Goal: Transaction & Acquisition: Purchase product/service

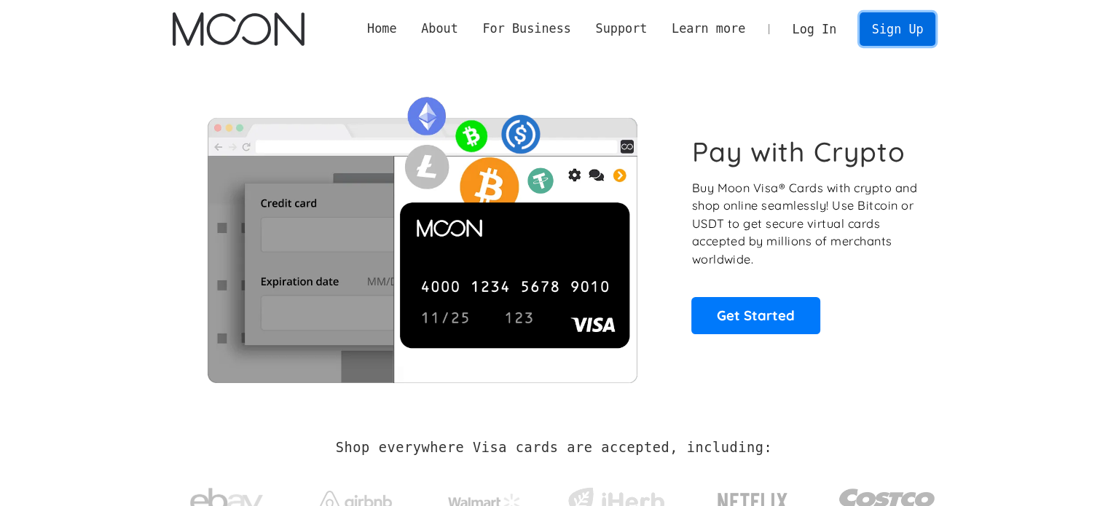
click at [912, 23] on link "Sign Up" at bounding box center [897, 28] width 76 height 33
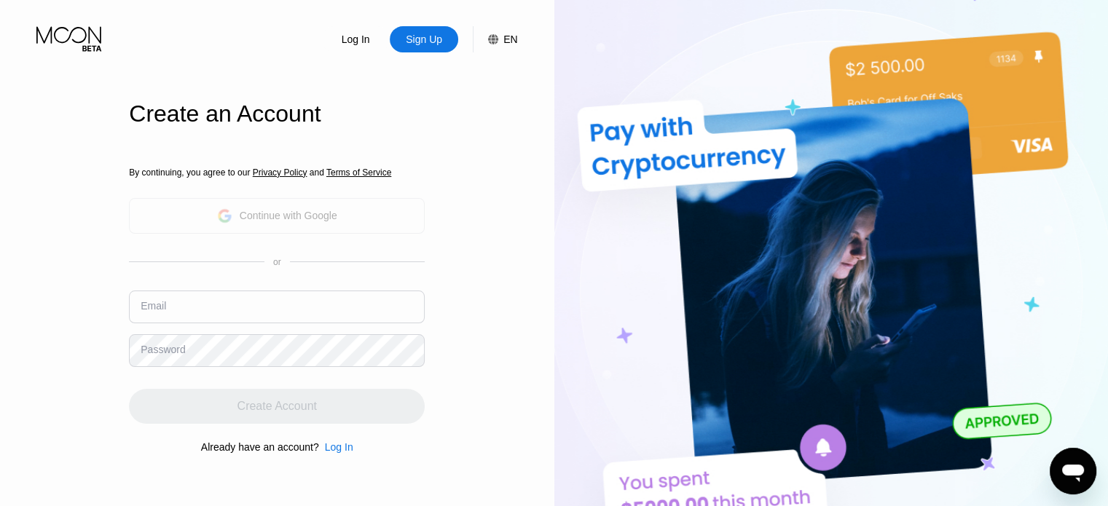
click at [256, 218] on div "Continue with Google" at bounding box center [289, 216] width 98 height 12
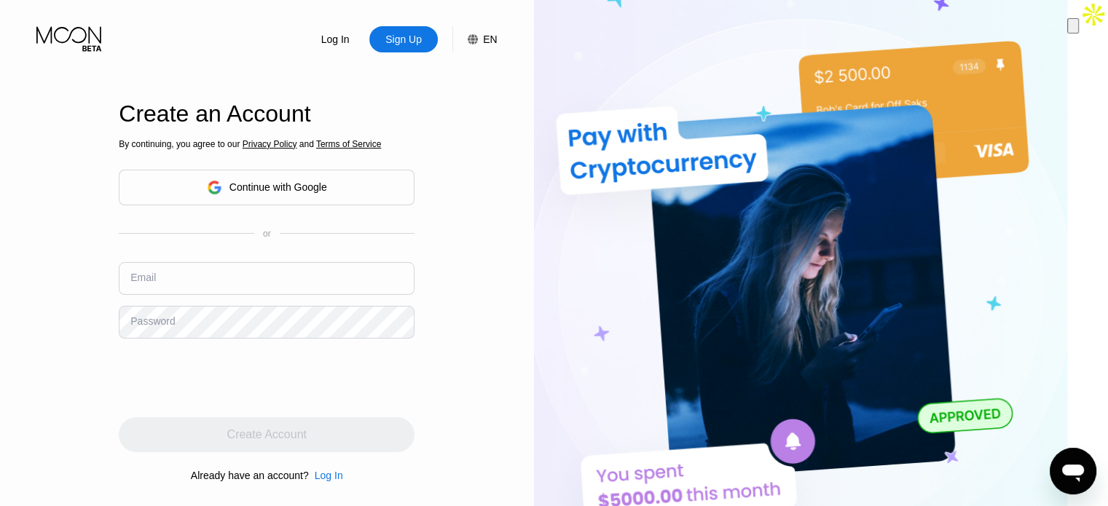
click at [256, 197] on div "Continue with Google" at bounding box center [267, 187] width 120 height 23
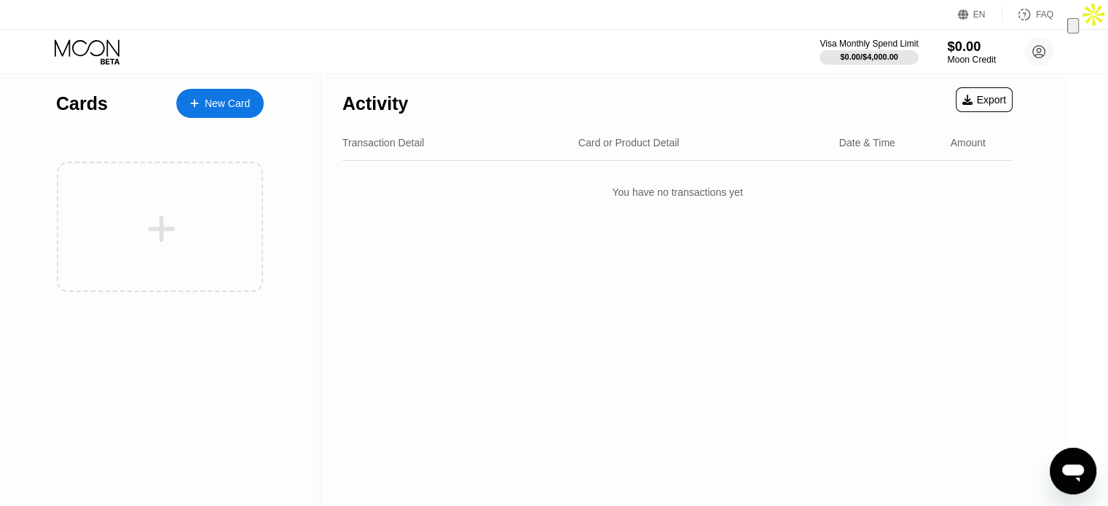
click at [959, 58] on div "Moon Credit" at bounding box center [971, 60] width 49 height 10
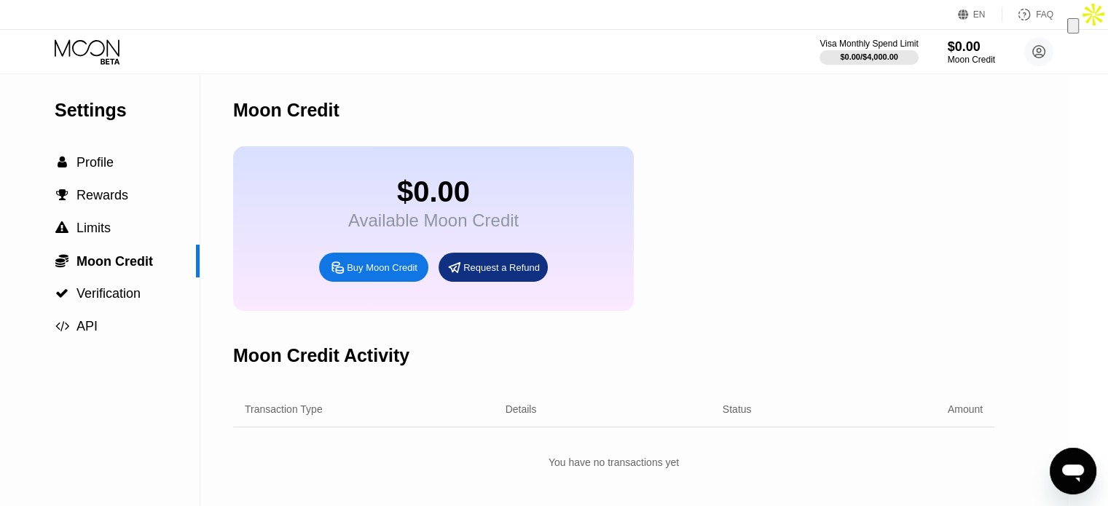
click at [365, 274] on div "Buy Moon Credit" at bounding box center [382, 267] width 71 height 12
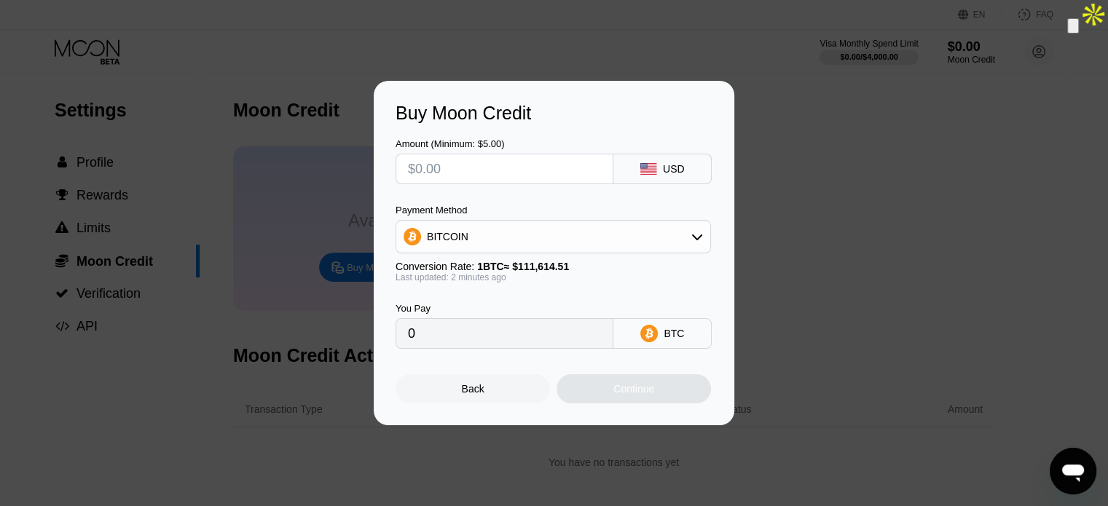
click at [1020, 43] on div at bounding box center [559, 253] width 1118 height 506
click at [501, 390] on div "Back" at bounding box center [472, 388] width 154 height 29
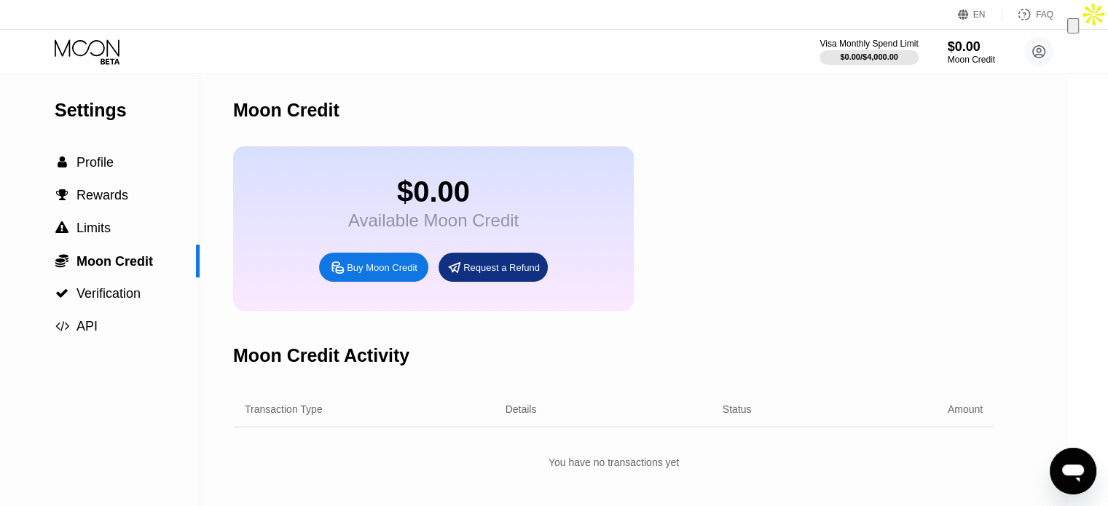
click at [857, 186] on div "$0.00 Available Moon Credit Buy Moon Credit Request a Refund" at bounding box center [613, 228] width 761 height 165
